Goal: Information Seeking & Learning: Find contact information

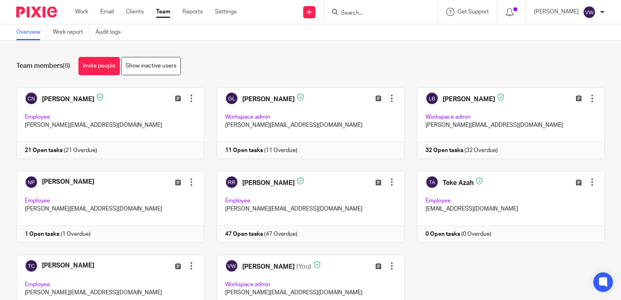
click at [382, 11] on input "Search" at bounding box center [376, 13] width 73 height 7
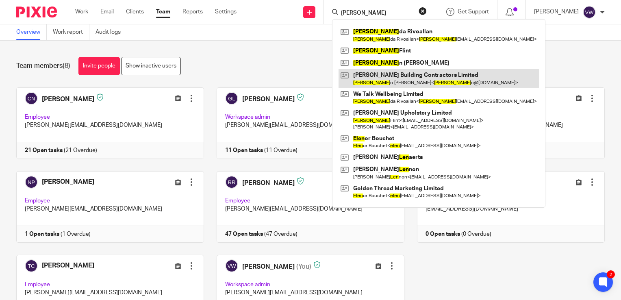
type input "glen"
click at [361, 78] on link at bounding box center [438, 78] width 200 height 19
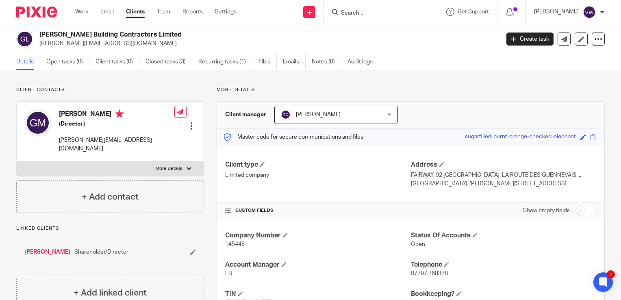
click at [354, 10] on input "Search" at bounding box center [376, 13] width 73 height 7
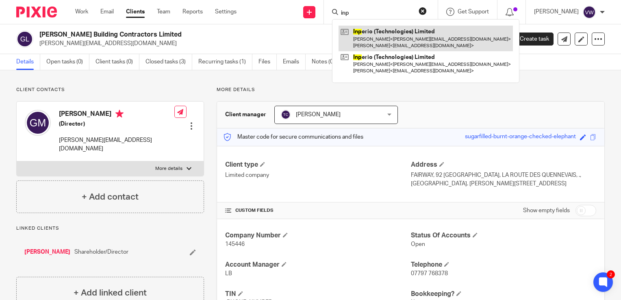
type input "inp"
click at [373, 41] on link at bounding box center [425, 38] width 174 height 25
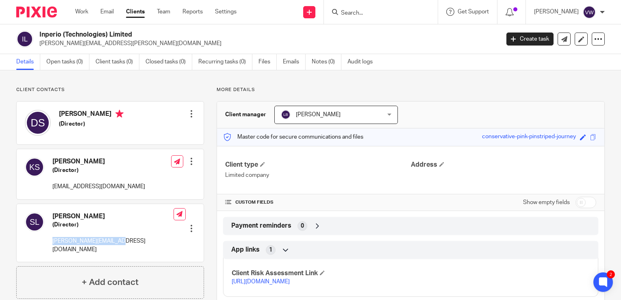
drag, startPoint x: 120, startPoint y: 241, endPoint x: 54, endPoint y: 241, distance: 66.6
click at [54, 241] on div "Simon Lovat (Director) simon@simonlovat.co.uk Edit contact Create client from c…" at bounding box center [110, 233] width 187 height 58
drag, startPoint x: 54, startPoint y: 241, endPoint x: 69, endPoint y: 241, distance: 15.1
copy p "simon@simonlovat.co.uk"
click at [345, 16] on input "Search" at bounding box center [376, 13] width 73 height 7
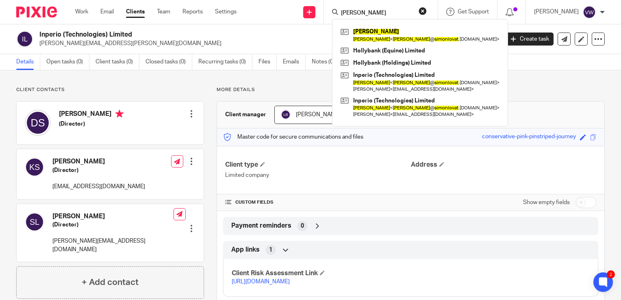
click button "submit" at bounding box center [0, 0] width 0 height 0
drag, startPoint x: 371, startPoint y: 12, endPoint x: 328, endPoint y: 9, distance: 42.8
click at [328, 9] on div "simon lovat Simon Lovat Simon Lovat < simon @ simonlovat .co.uk > Hollybank (Eq…" at bounding box center [381, 12] width 114 height 24
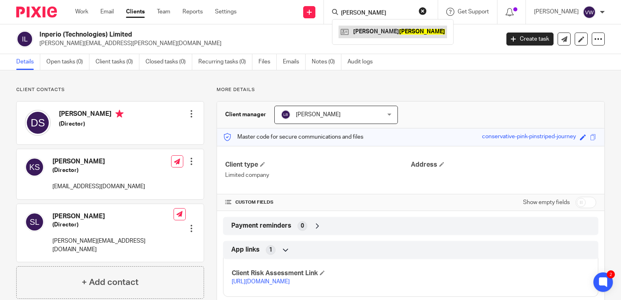
type input "downey"
click at [359, 32] on link at bounding box center [392, 32] width 108 height 12
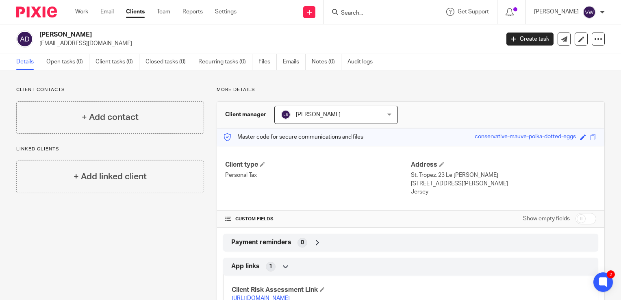
click at [366, 2] on div at bounding box center [381, 12] width 114 height 24
click at [367, 13] on input "Search" at bounding box center [376, 13] width 73 height 7
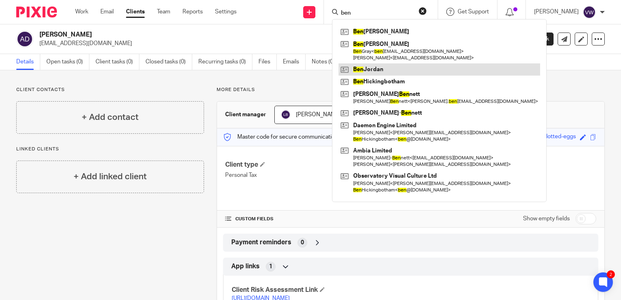
type input "ben"
click at [360, 72] on link at bounding box center [439, 69] width 202 height 12
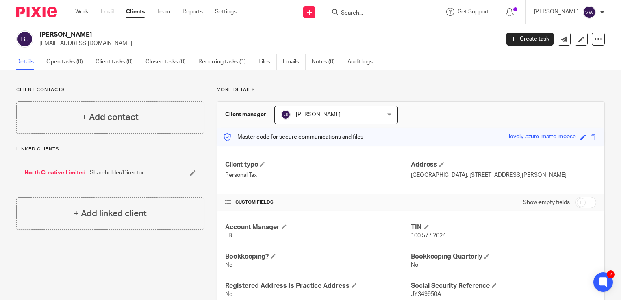
click at [59, 173] on link "North Creative Limited" at bounding box center [54, 173] width 61 height 8
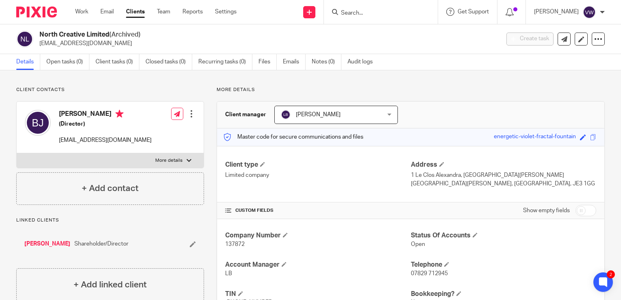
click at [345, 17] on form at bounding box center [383, 12] width 87 height 10
type input "[PERSON_NAME]"
click button "submit" at bounding box center [0, 0] width 0 height 0
click at [348, 28] on link at bounding box center [393, 32] width 110 height 12
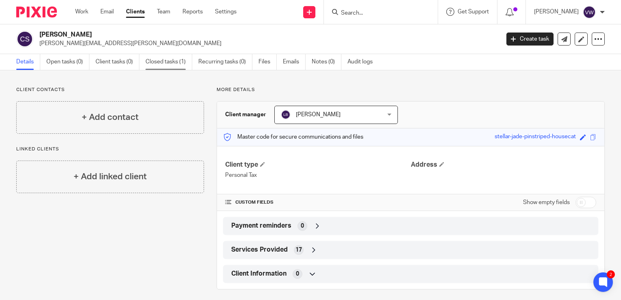
click at [174, 59] on link "Closed tasks (1)" at bounding box center [168, 62] width 47 height 16
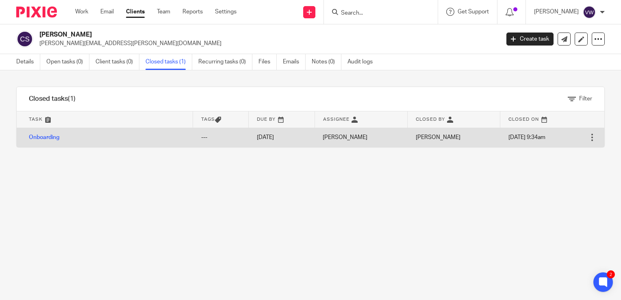
click at [46, 141] on td "Onboarding" at bounding box center [105, 138] width 176 height 20
click at [49, 136] on link "Onboarding" at bounding box center [44, 137] width 30 height 6
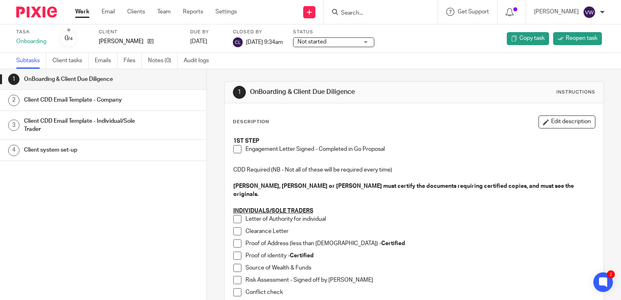
scroll to position [122, 0]
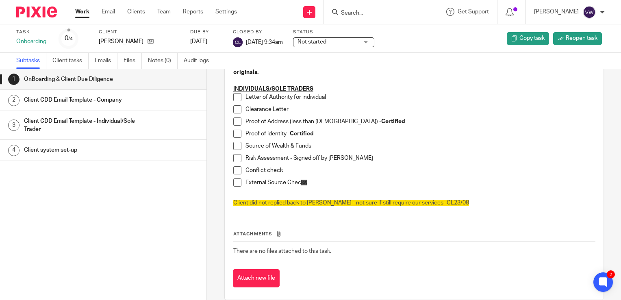
click at [366, 13] on input "Search" at bounding box center [376, 13] width 73 height 7
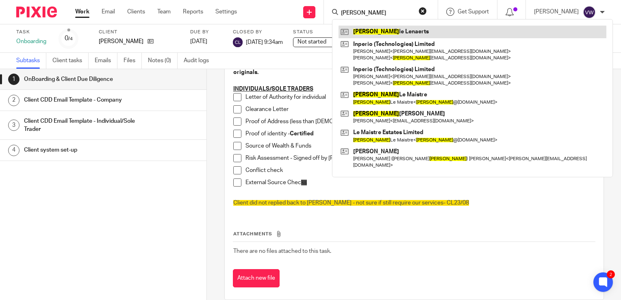
type input "[PERSON_NAME]"
click at [366, 32] on link at bounding box center [472, 32] width 268 height 12
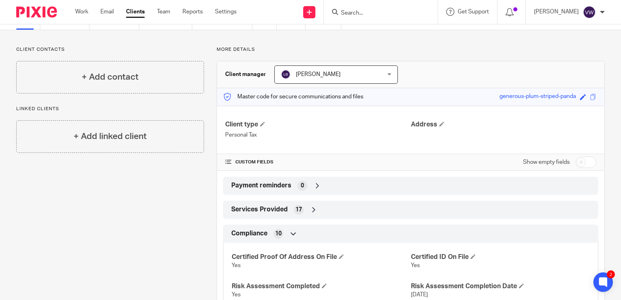
scroll to position [41, 0]
click at [352, 12] on input "Search" at bounding box center [376, 13] width 73 height 7
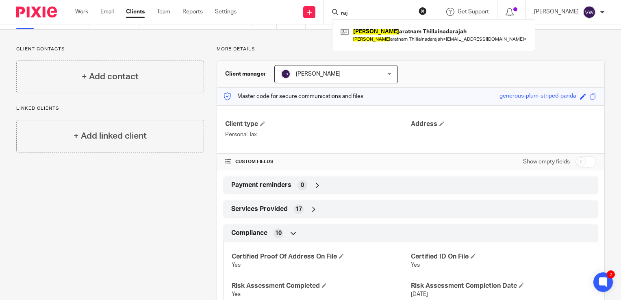
type input "raj"
click button "submit" at bounding box center [0, 0] width 0 height 0
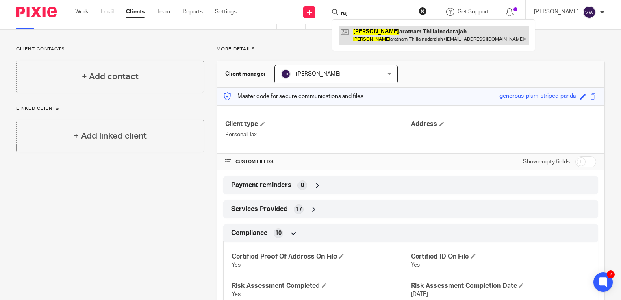
click at [372, 33] on link at bounding box center [433, 35] width 190 height 19
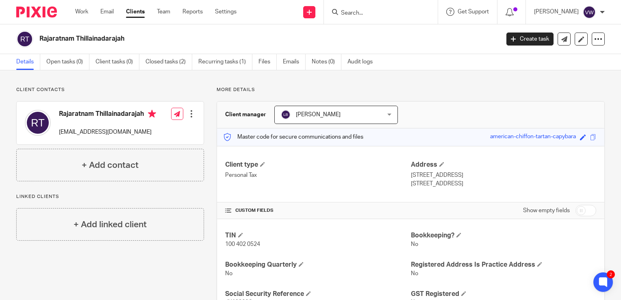
click at [340, 7] on form at bounding box center [383, 12] width 87 height 10
click at [369, 15] on input "Search" at bounding box center [376, 13] width 73 height 7
type input "broken"
click at [378, 33] on link at bounding box center [388, 32] width 101 height 12
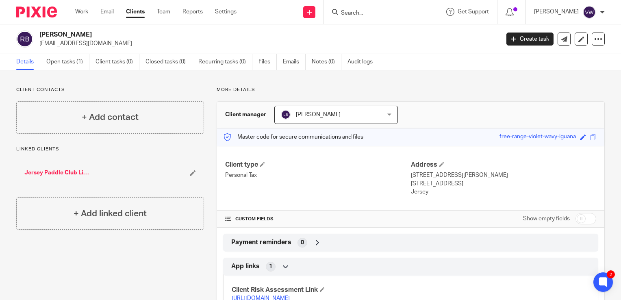
click at [345, 19] on div at bounding box center [381, 12] width 114 height 24
click at [349, 13] on input "Search" at bounding box center [376, 13] width 73 height 7
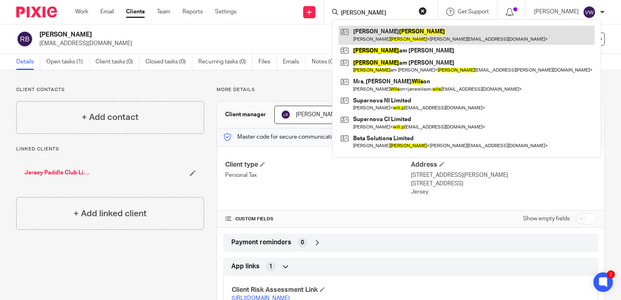
type input "wills"
click at [366, 37] on link at bounding box center [466, 35] width 256 height 19
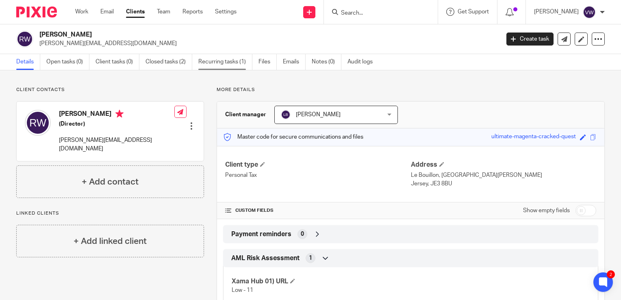
click at [230, 63] on link "Recurring tasks (1)" at bounding box center [225, 62] width 54 height 16
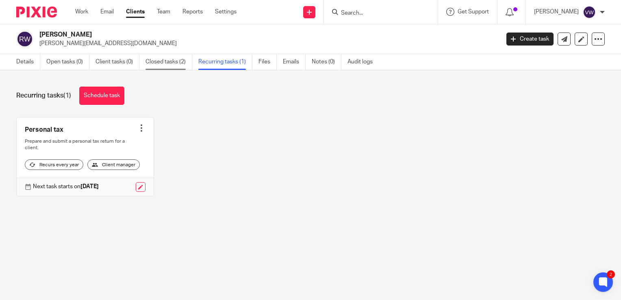
click at [166, 62] on link "Closed tasks (2)" at bounding box center [168, 62] width 47 height 16
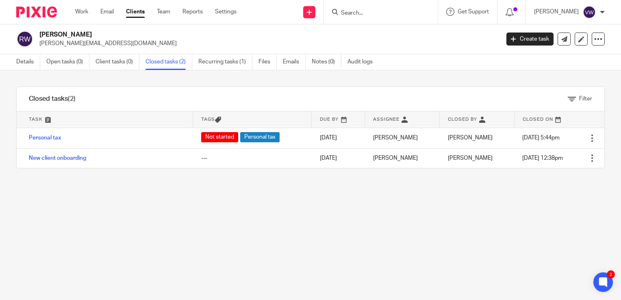
click at [346, 12] on input "Search" at bounding box center [376, 13] width 73 height 7
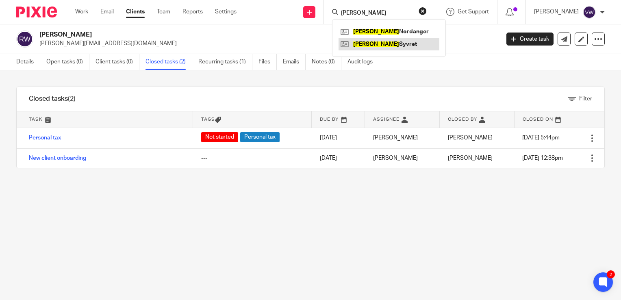
type input "roy"
click at [361, 41] on link at bounding box center [388, 44] width 101 height 12
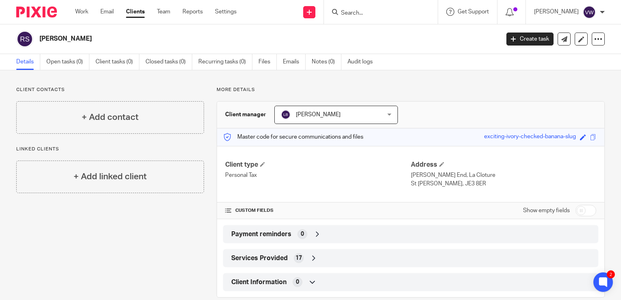
click at [358, 12] on input "Search" at bounding box center [376, 13] width 73 height 7
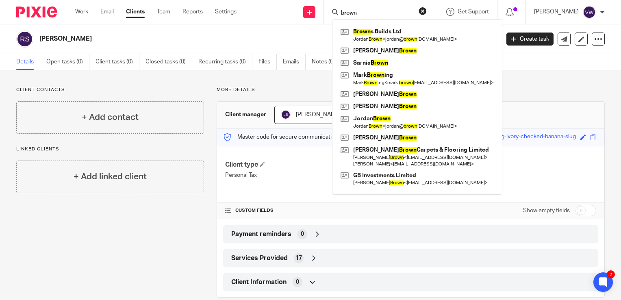
type input "brown"
click button "submit" at bounding box center [0, 0] width 0 height 0
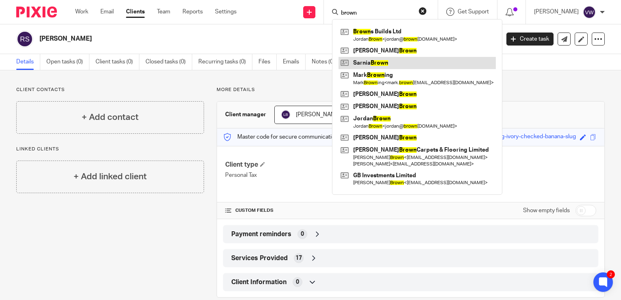
click at [371, 60] on link at bounding box center [416, 63] width 157 height 12
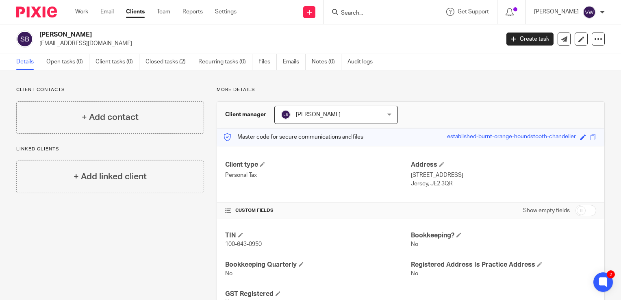
click at [349, 7] on form at bounding box center [383, 12] width 87 height 10
click at [348, 10] on input "Search" at bounding box center [376, 13] width 73 height 7
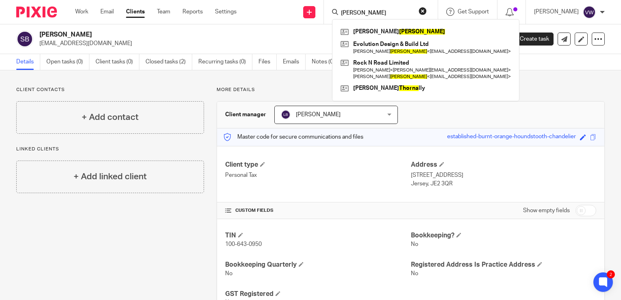
click button "submit" at bounding box center [0, 0] width 0 height 0
click at [361, 10] on input "thorne" at bounding box center [376, 13] width 73 height 7
drag, startPoint x: 361, startPoint y: 10, endPoint x: 323, endPoint y: 10, distance: 37.4
click at [324, 10] on div "thorne Tim Thorne Evolution Design & Build Ltd Tim Thorne < info@evolutionjsy.c…" at bounding box center [381, 12] width 114 height 24
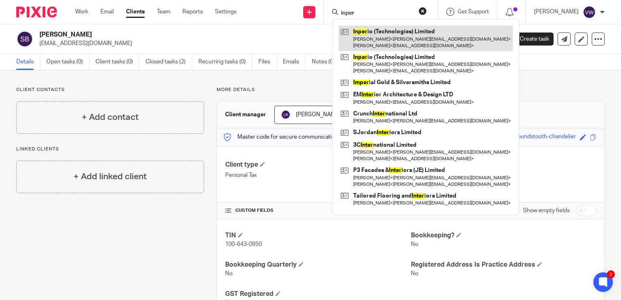
type input "inper"
click at [388, 38] on link at bounding box center [425, 38] width 174 height 25
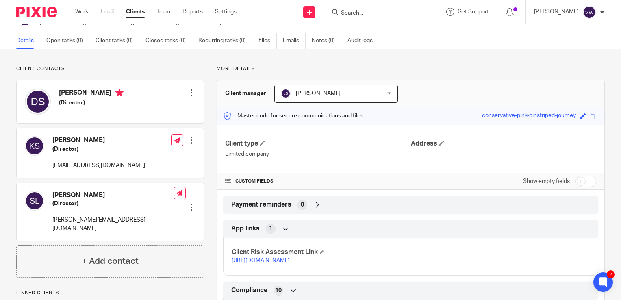
scroll to position [41, 0]
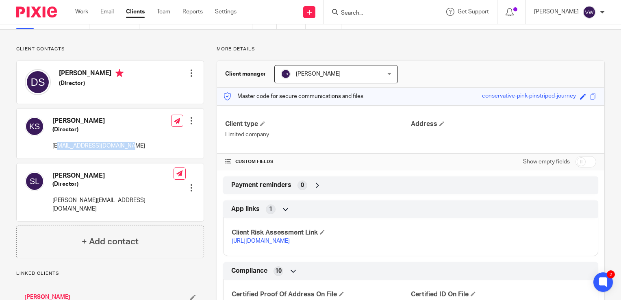
drag, startPoint x: 129, startPoint y: 146, endPoint x: 59, endPoint y: 147, distance: 70.3
click at [59, 147] on div "[PERSON_NAME] (Director) [EMAIL_ADDRESS][DOMAIN_NAME] Edit contact Create clien…" at bounding box center [110, 133] width 187 height 50
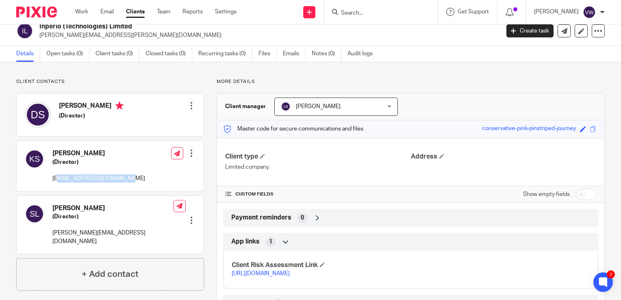
scroll to position [0, 0]
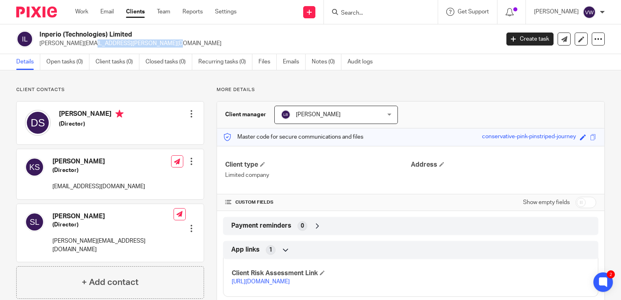
drag, startPoint x: 109, startPoint y: 44, endPoint x: 39, endPoint y: 48, distance: 69.6
click at [39, 48] on div "Inperio (Technologies) Limited [PERSON_NAME][EMAIL_ADDRESS][PERSON_NAME][DOMAIN…" at bounding box center [310, 39] width 621 height 30
drag, startPoint x: 39, startPoint y: 48, endPoint x: 43, endPoint y: 43, distance: 6.8
copy p "daniel.smith@inperio.co.uk"
drag, startPoint x: 129, startPoint y: 186, endPoint x: 52, endPoint y: 186, distance: 77.2
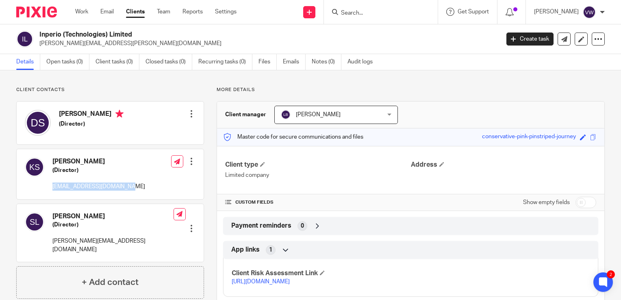
click at [52, 186] on div "Ka Min Smith (Director) michellekmsmith@gmail.com Edit contact Create client fr…" at bounding box center [110, 174] width 187 height 50
drag, startPoint x: 52, startPoint y: 186, endPoint x: 61, endPoint y: 184, distance: 9.5
copy p "michellekmsmith@gmail.com"
click at [346, 13] on input "Search" at bounding box center [376, 13] width 73 height 7
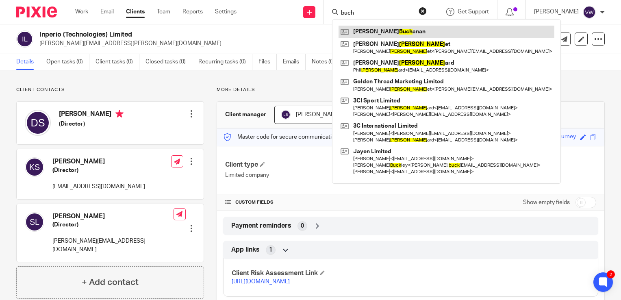
type input "buch"
click at [404, 30] on link at bounding box center [446, 32] width 216 height 12
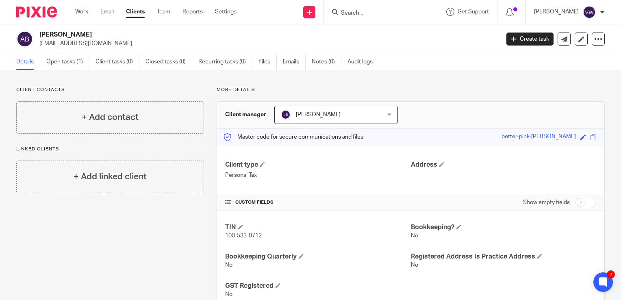
click at [341, 10] on input "Search" at bounding box center [376, 13] width 73 height 7
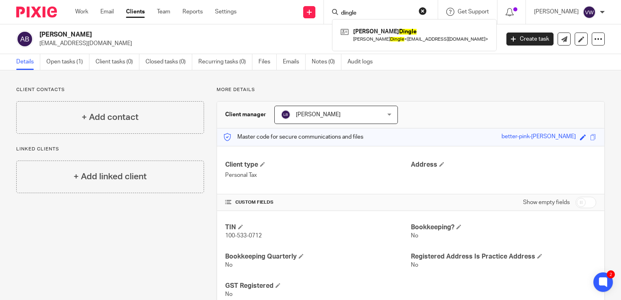
click button "submit" at bounding box center [0, 0] width 0 height 0
click at [358, 12] on input "dingle" at bounding box center [376, 13] width 73 height 7
drag, startPoint x: 359, startPoint y: 12, endPoint x: 333, endPoint y: 11, distance: 26.1
click at [333, 11] on div "dingle" at bounding box center [379, 12] width 95 height 10
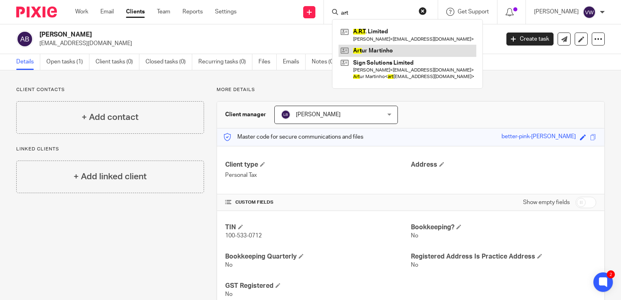
type input "art"
click at [372, 49] on link at bounding box center [407, 51] width 138 height 12
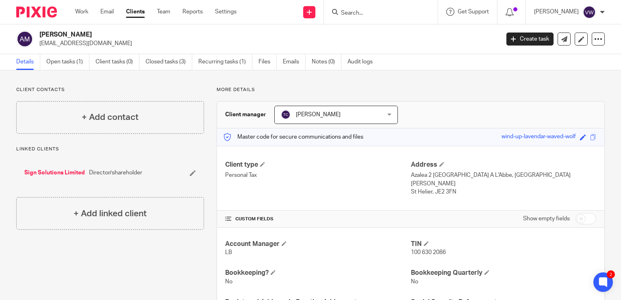
click at [361, 14] on input "Search" at bounding box center [376, 13] width 73 height 7
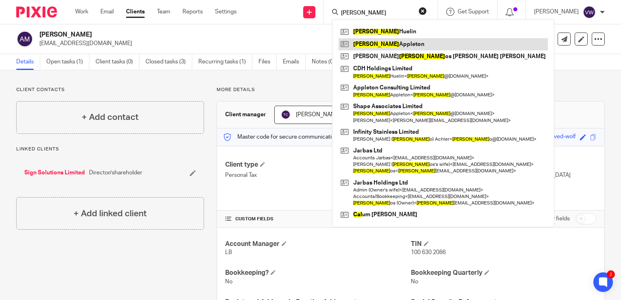
type input "[PERSON_NAME]"
click at [354, 41] on link at bounding box center [442, 44] width 209 height 12
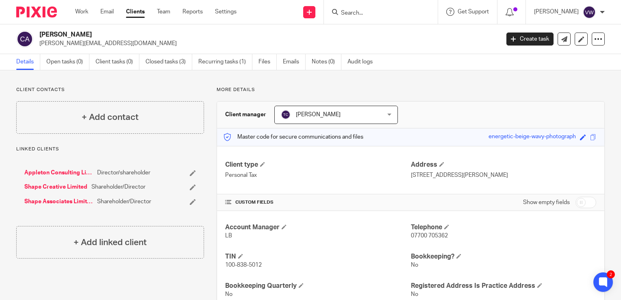
click at [353, 13] on input "Search" at bounding box center [376, 13] width 73 height 7
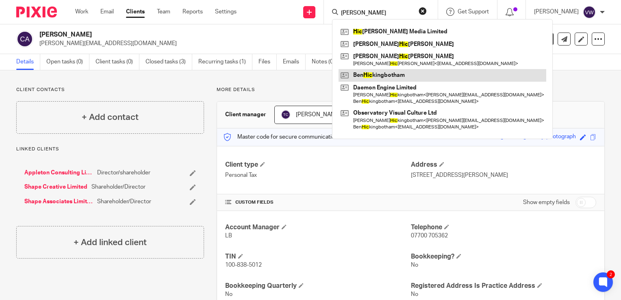
type input "[PERSON_NAME]"
click at [364, 71] on link at bounding box center [442, 75] width 208 height 12
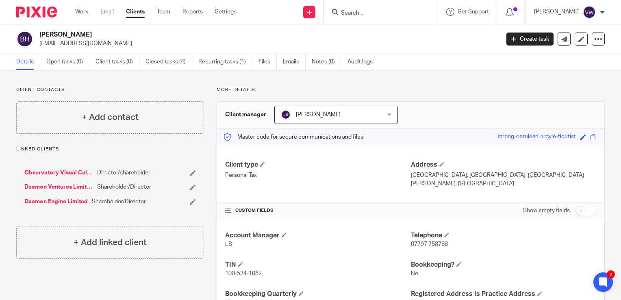
click at [372, 11] on input "Search" at bounding box center [376, 13] width 73 height 7
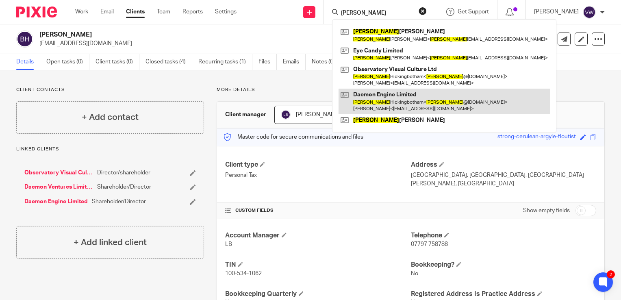
type input "sarah"
click at [377, 101] on link at bounding box center [443, 101] width 211 height 25
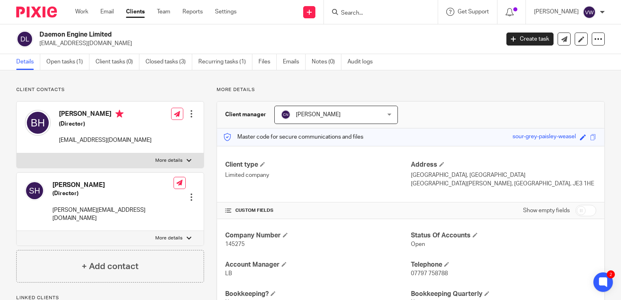
click at [363, 12] on input "Search" at bounding box center [376, 13] width 73 height 7
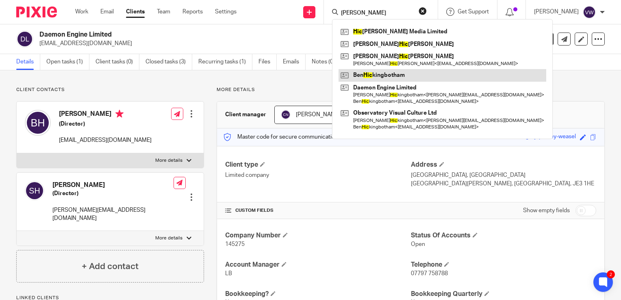
type input "ben hic"
click at [381, 75] on link at bounding box center [442, 75] width 208 height 12
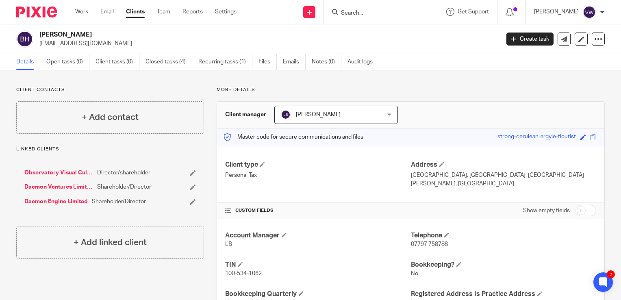
click at [54, 186] on link "Daemon Ventures Limited" at bounding box center [58, 187] width 69 height 8
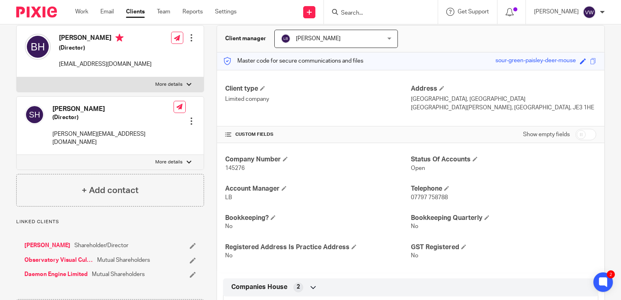
scroll to position [81, 0]
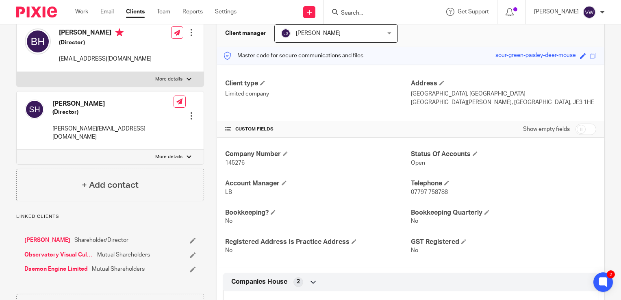
click at [106, 265] on span "Mutual Shareholders" at bounding box center [118, 269] width 53 height 8
click at [68, 265] on link "Daemon Engine Limited" at bounding box center [55, 269] width 63 height 8
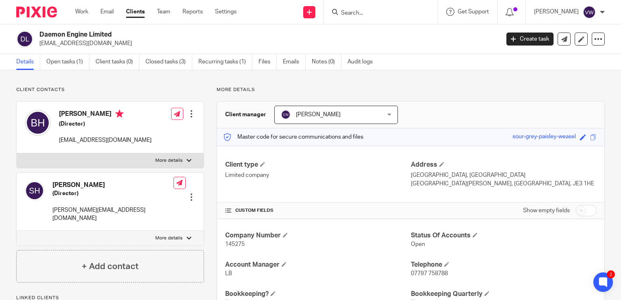
click at [349, 9] on form at bounding box center [383, 12] width 87 height 10
click at [360, 14] on input "Search" at bounding box center [376, 13] width 73 height 7
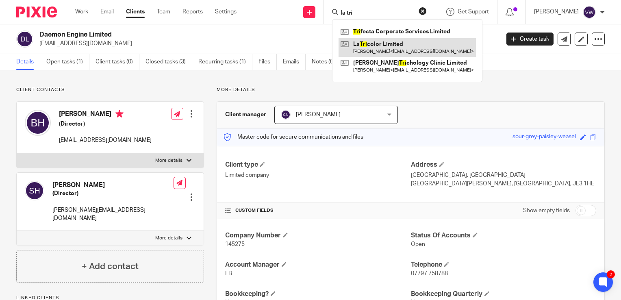
type input "la tri"
click at [366, 50] on link at bounding box center [406, 47] width 137 height 19
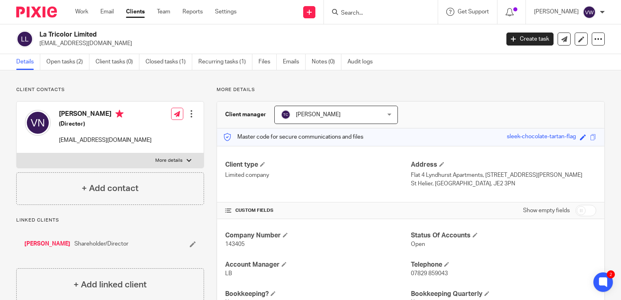
drag, startPoint x: 119, startPoint y: 43, endPoint x: 39, endPoint y: 46, distance: 79.7
click at [39, 46] on p "[EMAIL_ADDRESS][DOMAIN_NAME]" at bounding box center [266, 43] width 455 height 8
drag, startPoint x: 39, startPoint y: 46, endPoint x: 98, endPoint y: 42, distance: 58.3
copy p "[EMAIL_ADDRESS][DOMAIN_NAME]"
drag, startPoint x: 60, startPoint y: 110, endPoint x: 76, endPoint y: 112, distance: 16.4
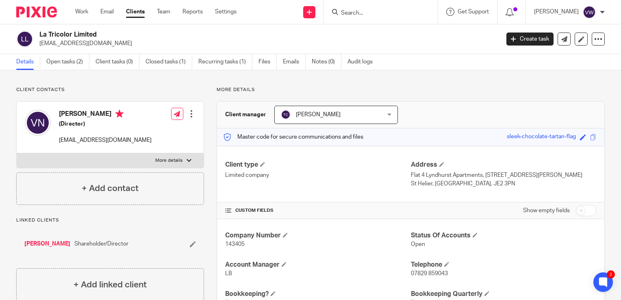
click at [76, 112] on h4 "[PERSON_NAME]" at bounding box center [105, 115] width 93 height 10
copy h4 "[PERSON_NAME]"
drag, startPoint x: 80, startPoint y: 113, endPoint x: 115, endPoint y: 115, distance: 34.6
click at [115, 115] on h4 "[PERSON_NAME]" at bounding box center [105, 115] width 93 height 10
copy h4 "[PERSON_NAME]"
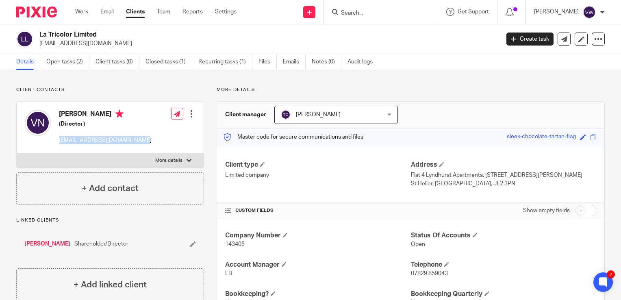
drag, startPoint x: 138, startPoint y: 142, endPoint x: 59, endPoint y: 139, distance: 78.5
click at [59, 139] on div "[PERSON_NAME] (Director) [EMAIL_ADDRESS][DOMAIN_NAME] Edit contact Create clien…" at bounding box center [110, 128] width 187 height 52
drag, startPoint x: 59, startPoint y: 139, endPoint x: 64, endPoint y: 140, distance: 5.1
copy p "[EMAIL_ADDRESS][DOMAIN_NAME]"
